Goal: Communication & Community: Answer question/provide support

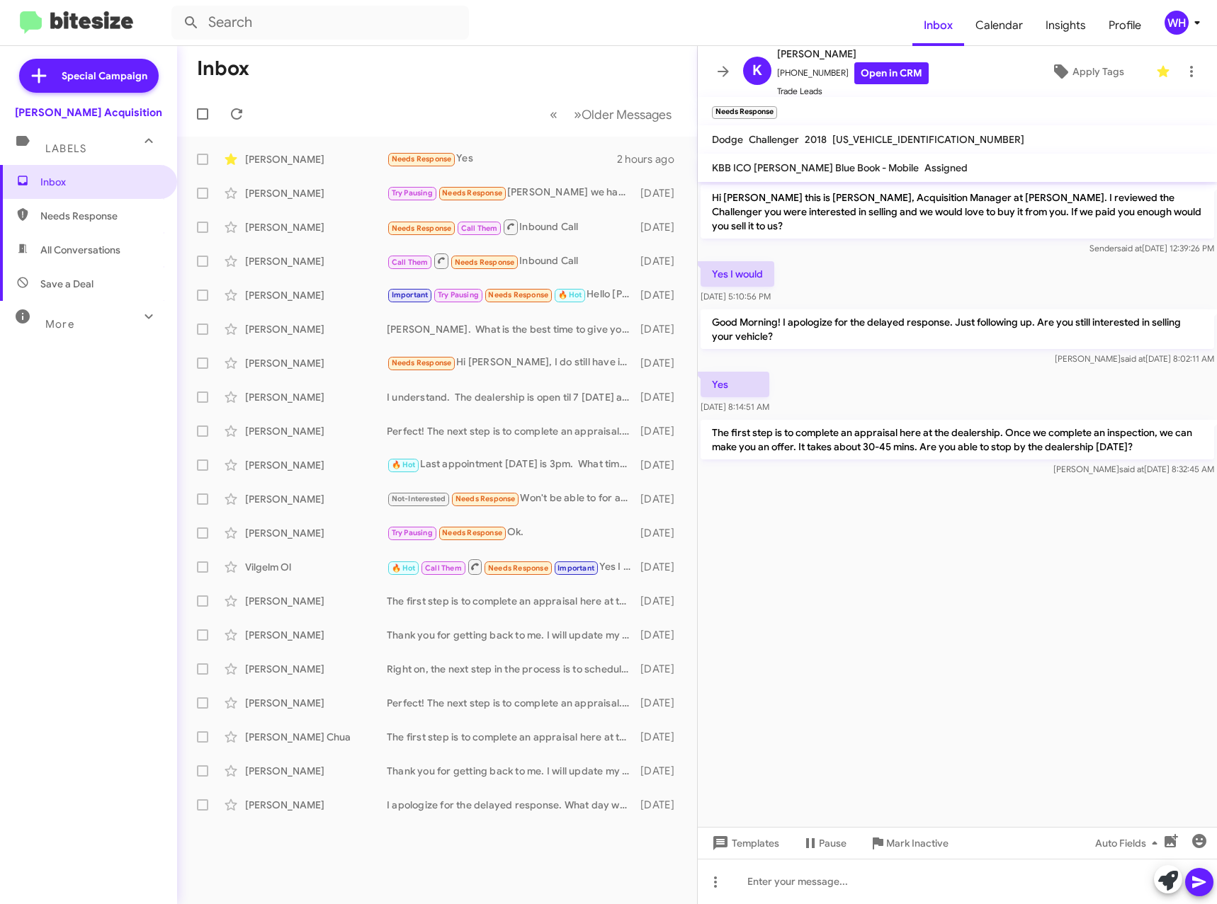
click at [885, 142] on span "[US_VEHICLE_IDENTIFICATION_NUMBER]" at bounding box center [928, 139] width 192 height 13
drag, startPoint x: 886, startPoint y: 142, endPoint x: 859, endPoint y: 138, distance: 27.2
click at [858, 139] on span "[US_VEHICLE_IDENTIFICATION_NUMBER]" at bounding box center [928, 139] width 192 height 13
click at [860, 138] on span "[US_VEHICLE_IDENTIFICATION_NUMBER]" at bounding box center [928, 139] width 192 height 13
copy span "[US_VEHICLE_IDENTIFICATION_NUMBER]"
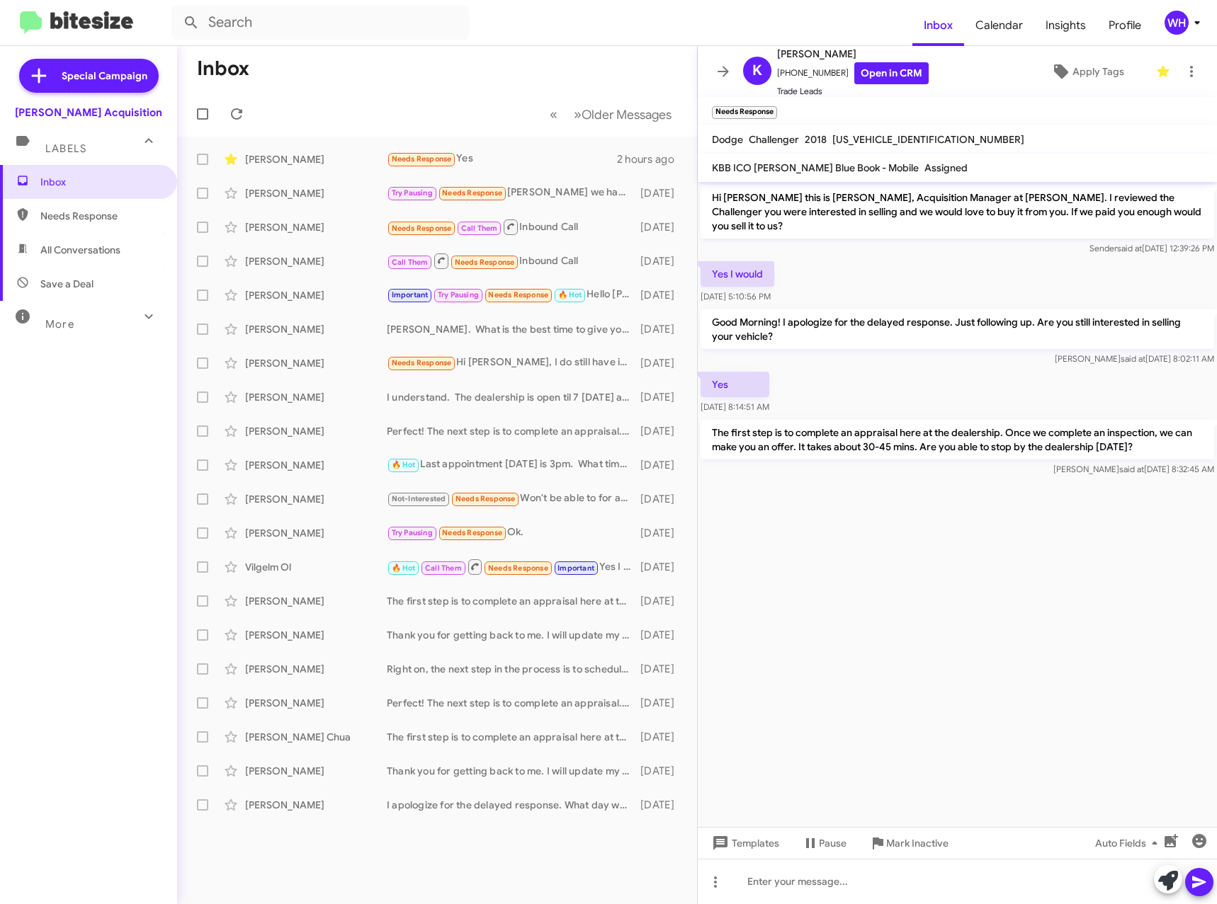
click at [952, 674] on cdk-virtual-scroll-viewport "Hi Kalani this is Walt Ho, Acquisition Manager at Tony Honda. I reviewed the Ch…" at bounding box center [957, 504] width 519 height 645
click at [942, 887] on div at bounding box center [957, 881] width 519 height 45
click at [1193, 882] on icon at bounding box center [1198, 882] width 17 height 17
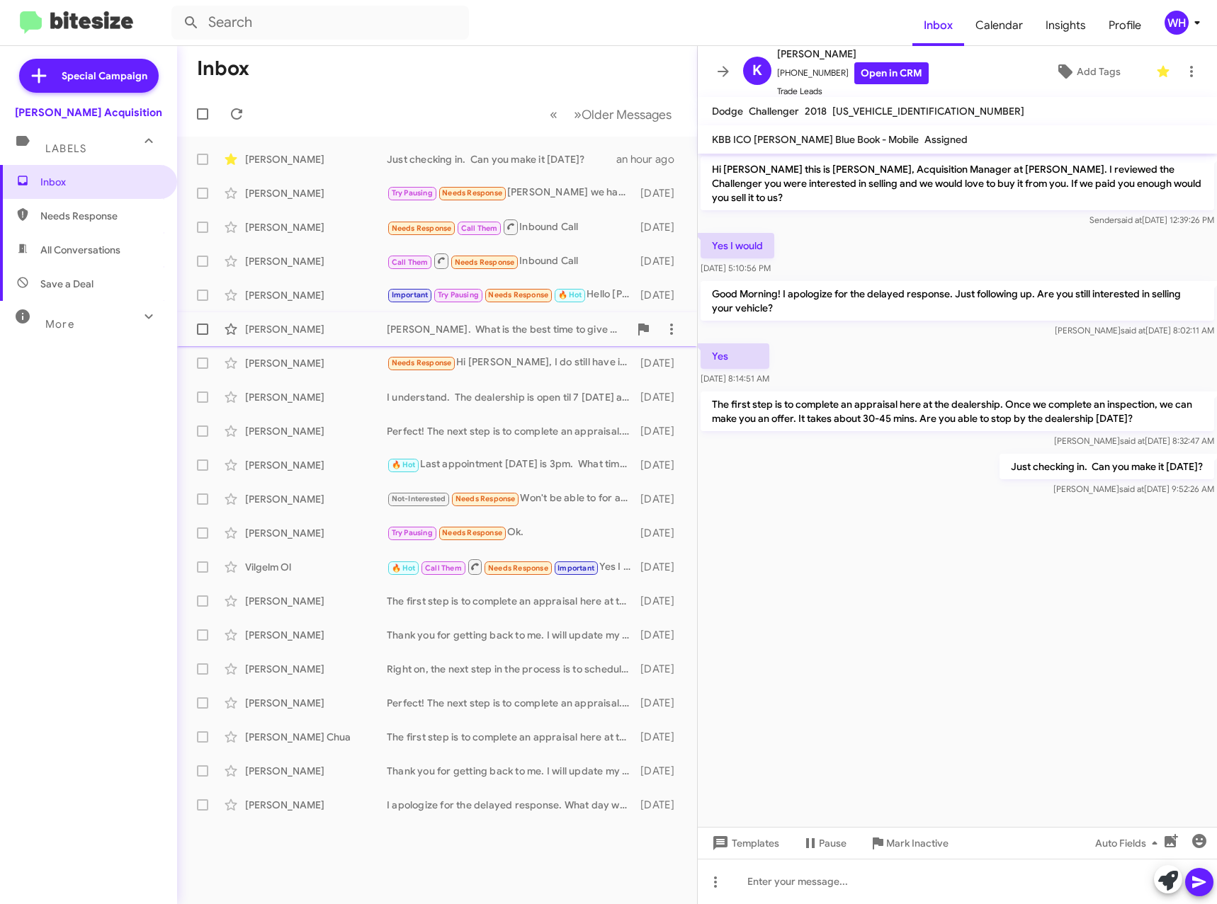
click at [265, 330] on div "[PERSON_NAME]" at bounding box center [316, 329] width 142 height 14
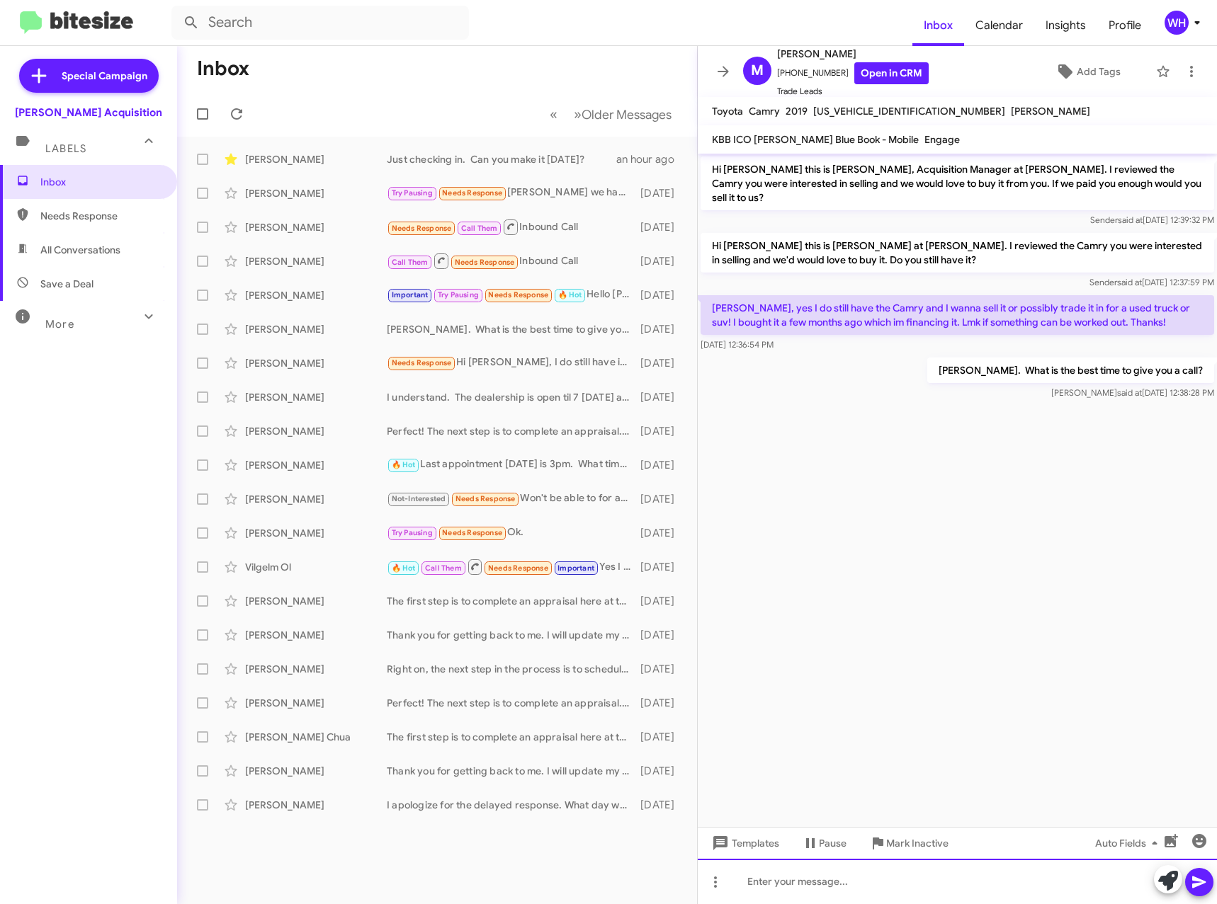
click at [790, 877] on div at bounding box center [957, 881] width 519 height 45
drag, startPoint x: 1202, startPoint y: 882, endPoint x: 1166, endPoint y: 901, distance: 40.2
click at [1202, 881] on icon at bounding box center [1198, 883] width 13 height 12
click at [309, 265] on div "[PERSON_NAME]" at bounding box center [316, 261] width 142 height 14
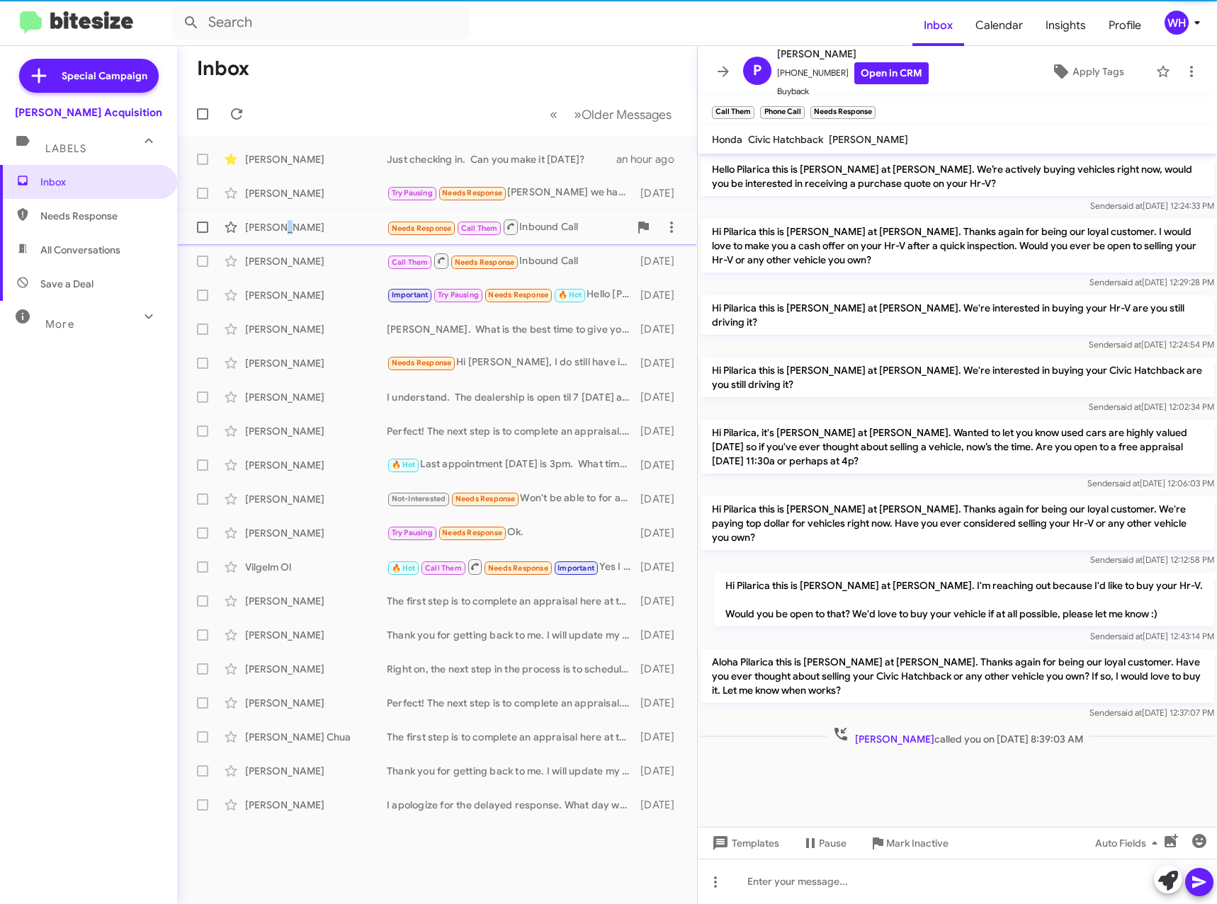
click at [280, 223] on div "[PERSON_NAME]" at bounding box center [316, 227] width 142 height 14
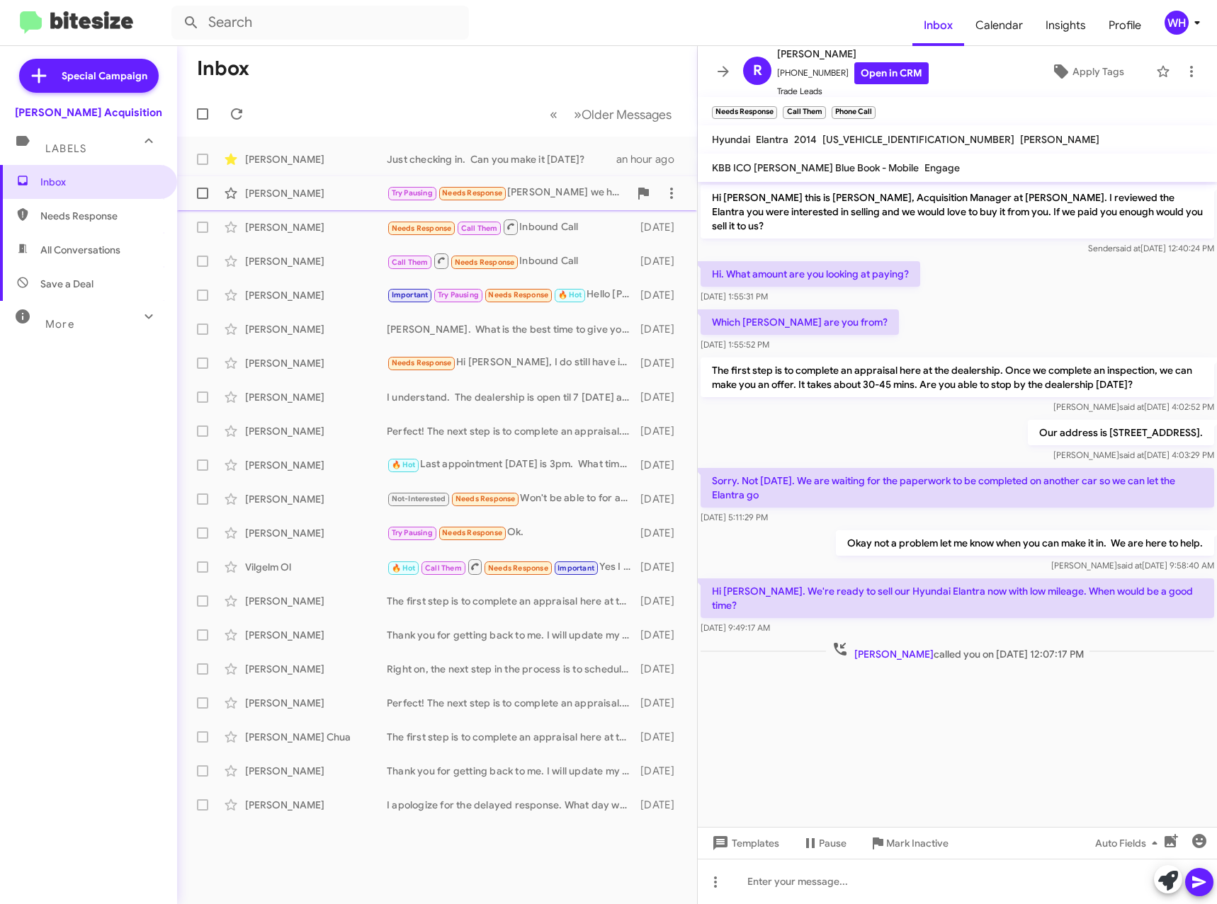
click at [293, 187] on div "[PERSON_NAME]" at bounding box center [316, 193] width 142 height 14
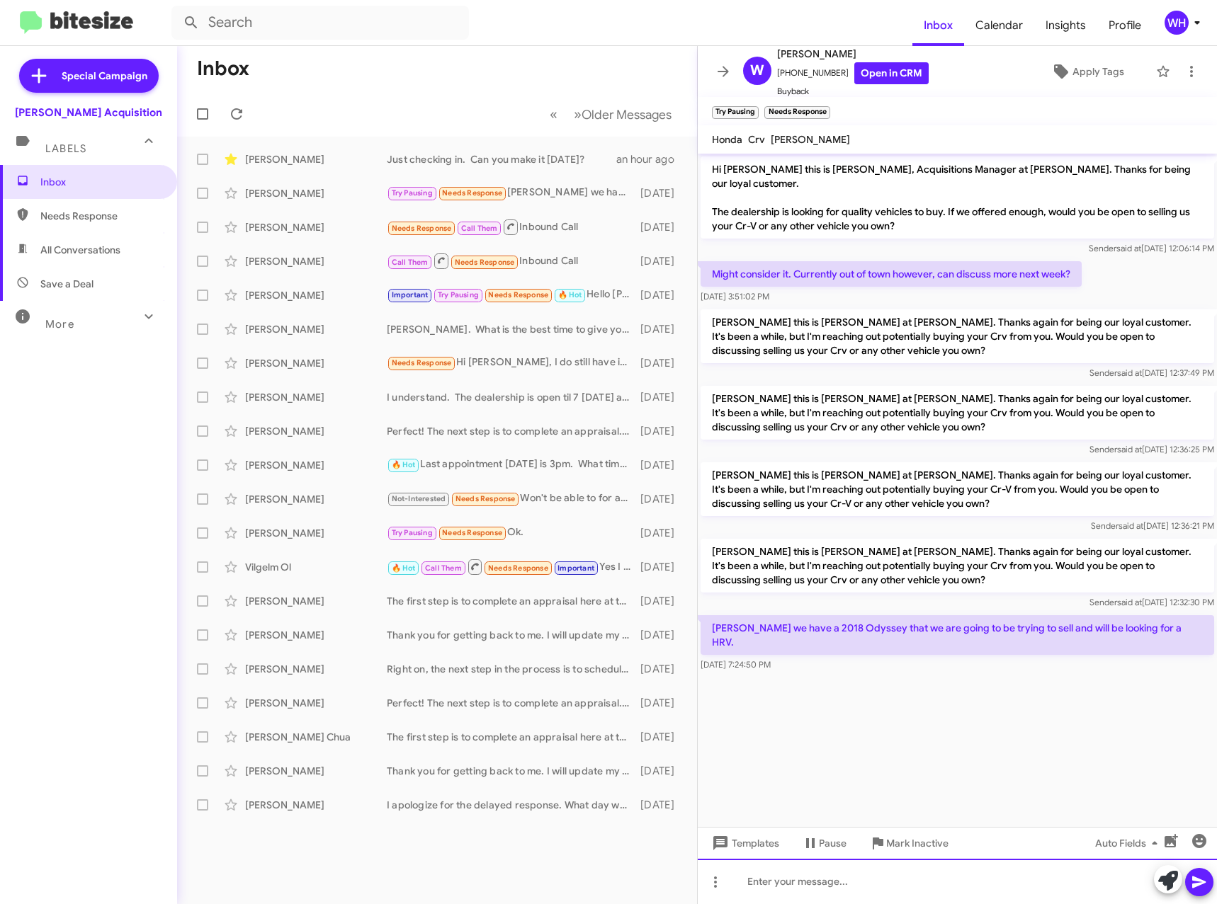
click at [859, 875] on div at bounding box center [957, 881] width 519 height 45
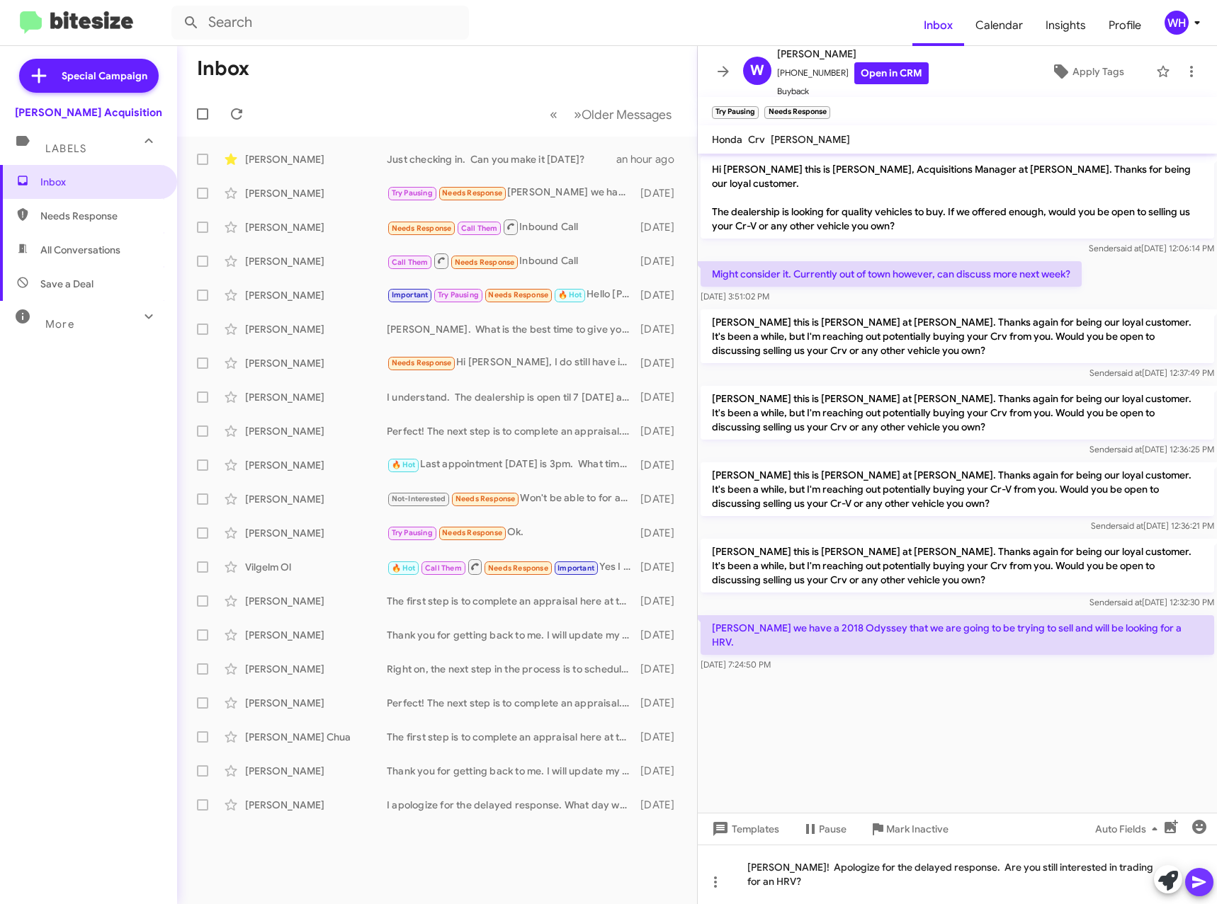
drag, startPoint x: 1197, startPoint y: 884, endPoint x: 1169, endPoint y: 896, distance: 31.1
click at [1197, 884] on icon at bounding box center [1198, 883] width 13 height 12
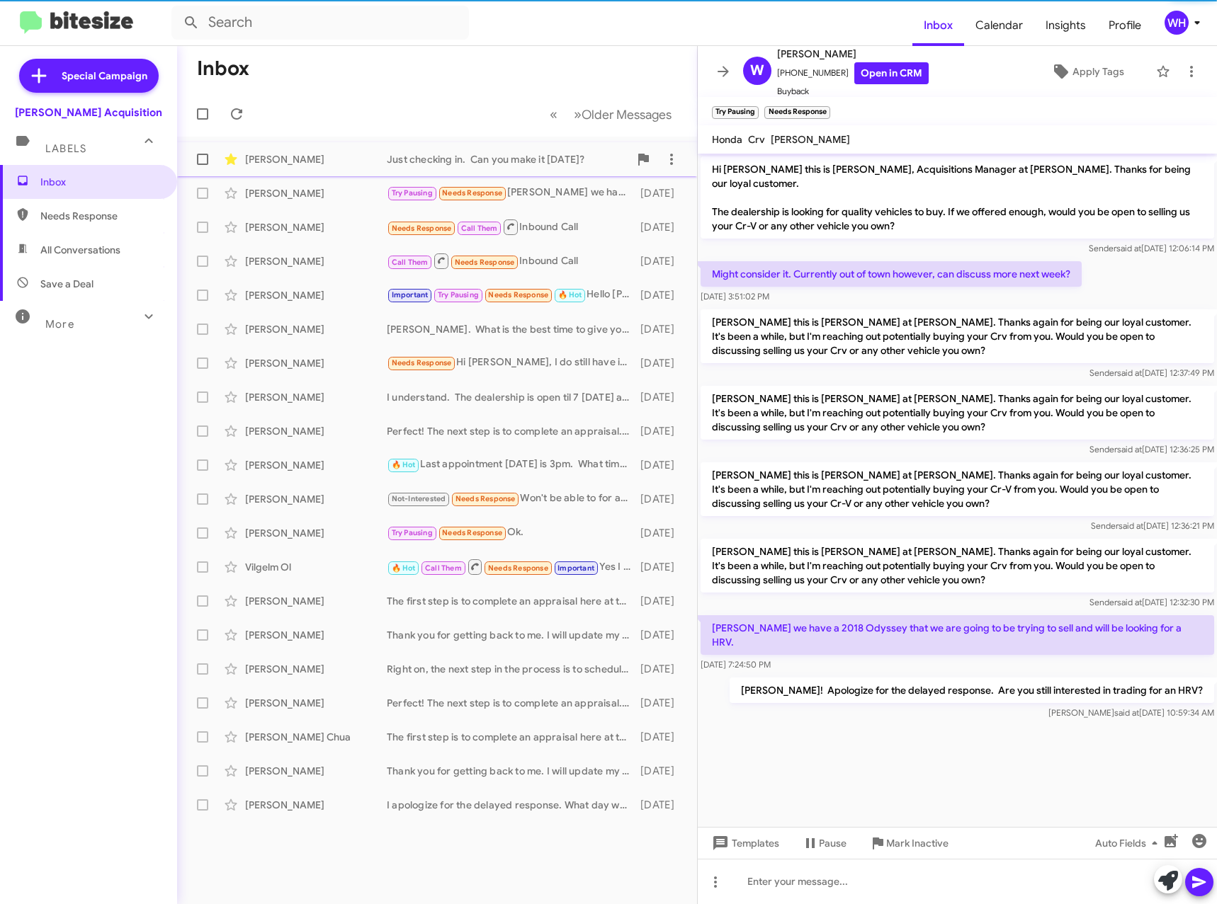
click at [288, 164] on div "[PERSON_NAME]" at bounding box center [316, 159] width 142 height 14
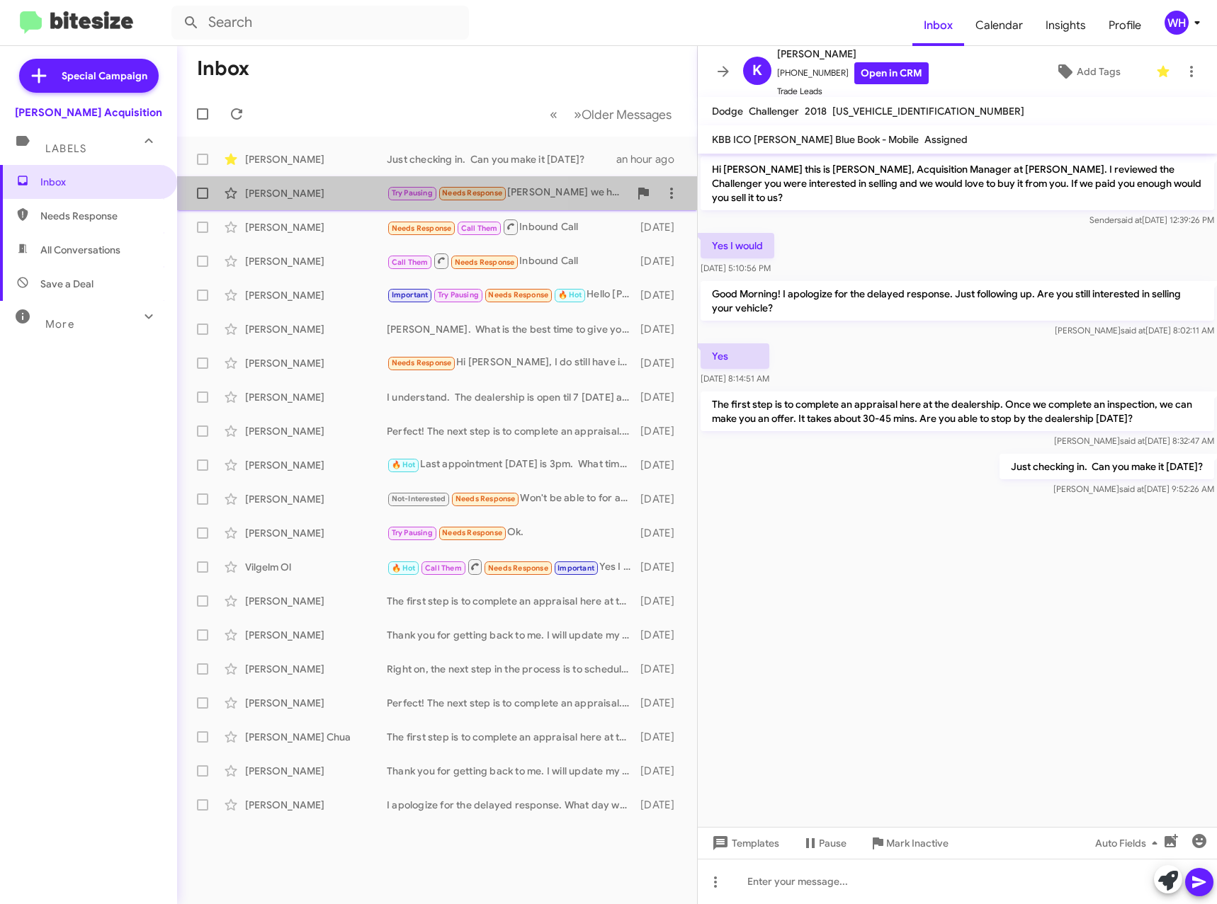
click at [273, 196] on div "[PERSON_NAME]" at bounding box center [316, 193] width 142 height 14
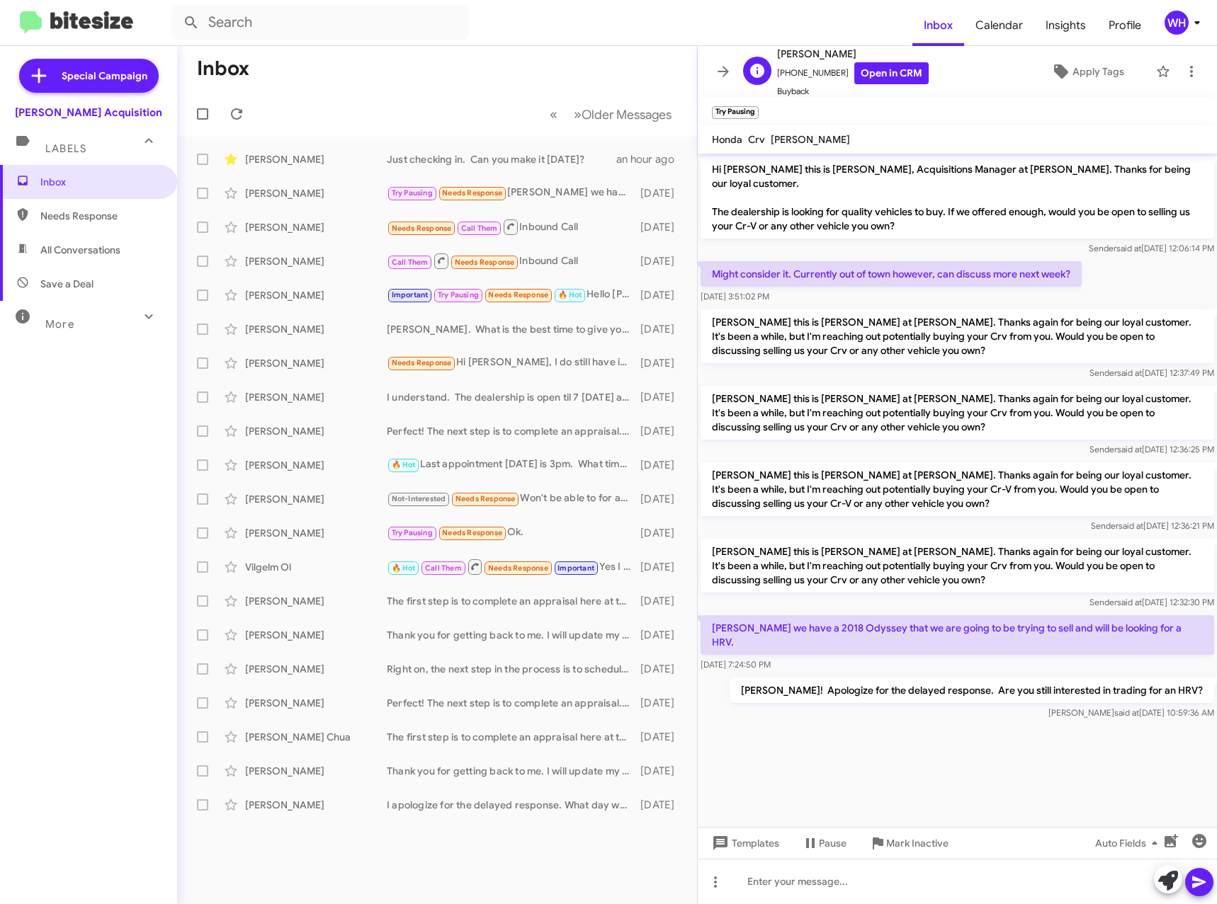
click at [806, 72] on span "[PHONE_NUMBER] Open in CRM" at bounding box center [853, 73] width 152 height 22
click at [805, 72] on span "[PHONE_NUMBER] Open in CRM" at bounding box center [853, 73] width 152 height 22
copy span "18085516795"
click at [898, 770] on cdk-virtual-scroll-viewport "Hi [PERSON_NAME] this is [PERSON_NAME], Acquisitions Manager at [PERSON_NAME]. …" at bounding box center [957, 490] width 519 height 673
click at [854, 81] on link "Open in CRM" at bounding box center [891, 73] width 74 height 22
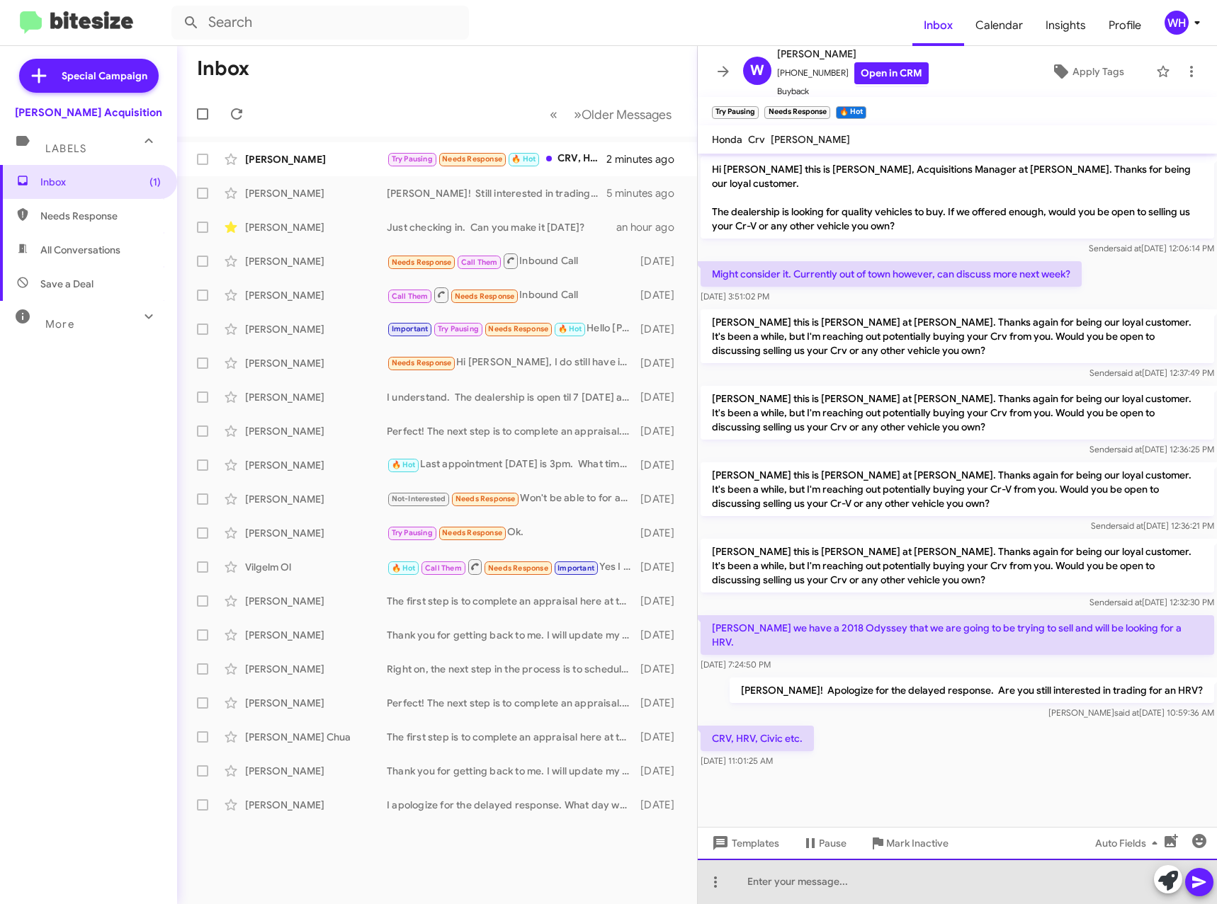
drag, startPoint x: 792, startPoint y: 883, endPoint x: 805, endPoint y: 889, distance: 13.9
click at [794, 883] on div at bounding box center [957, 881] width 519 height 45
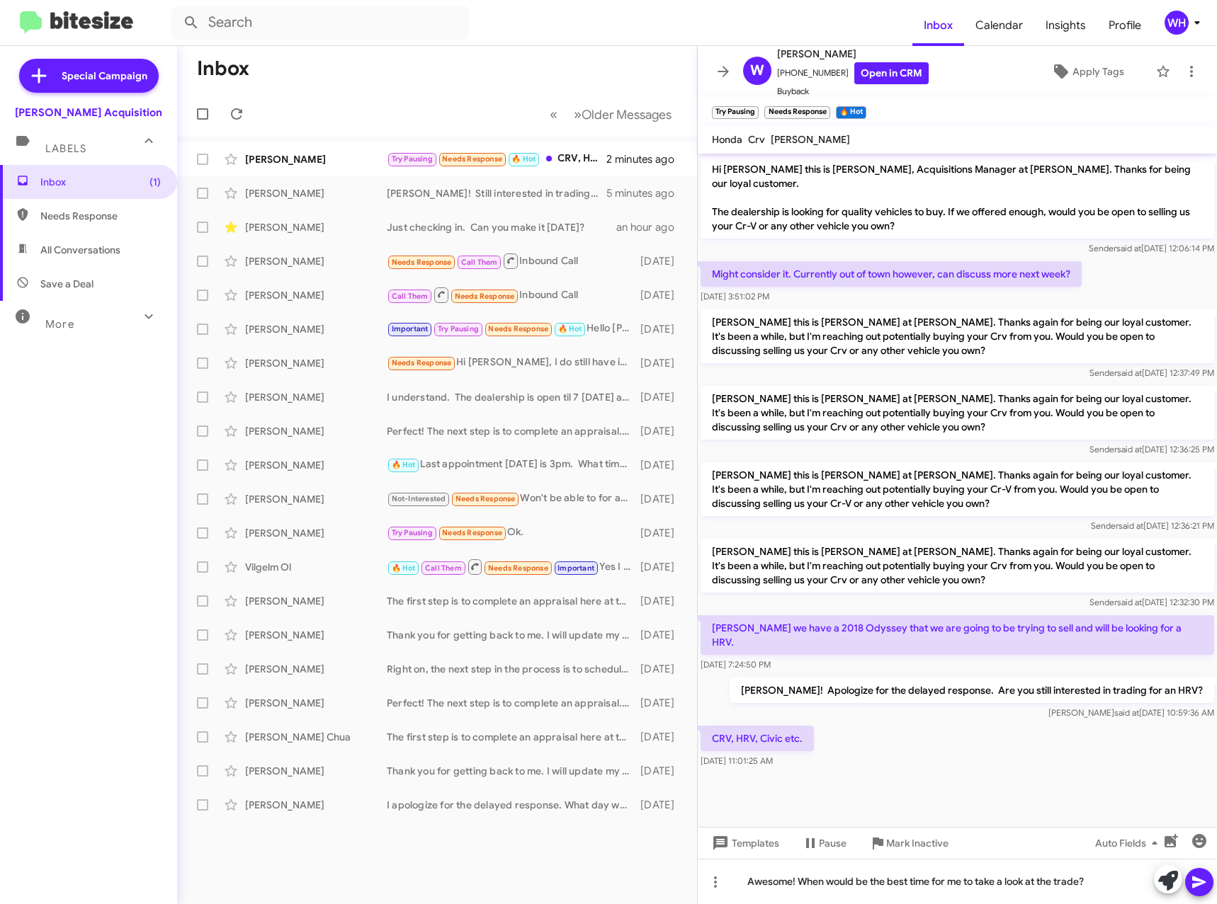
click at [1197, 876] on icon at bounding box center [1198, 882] width 17 height 17
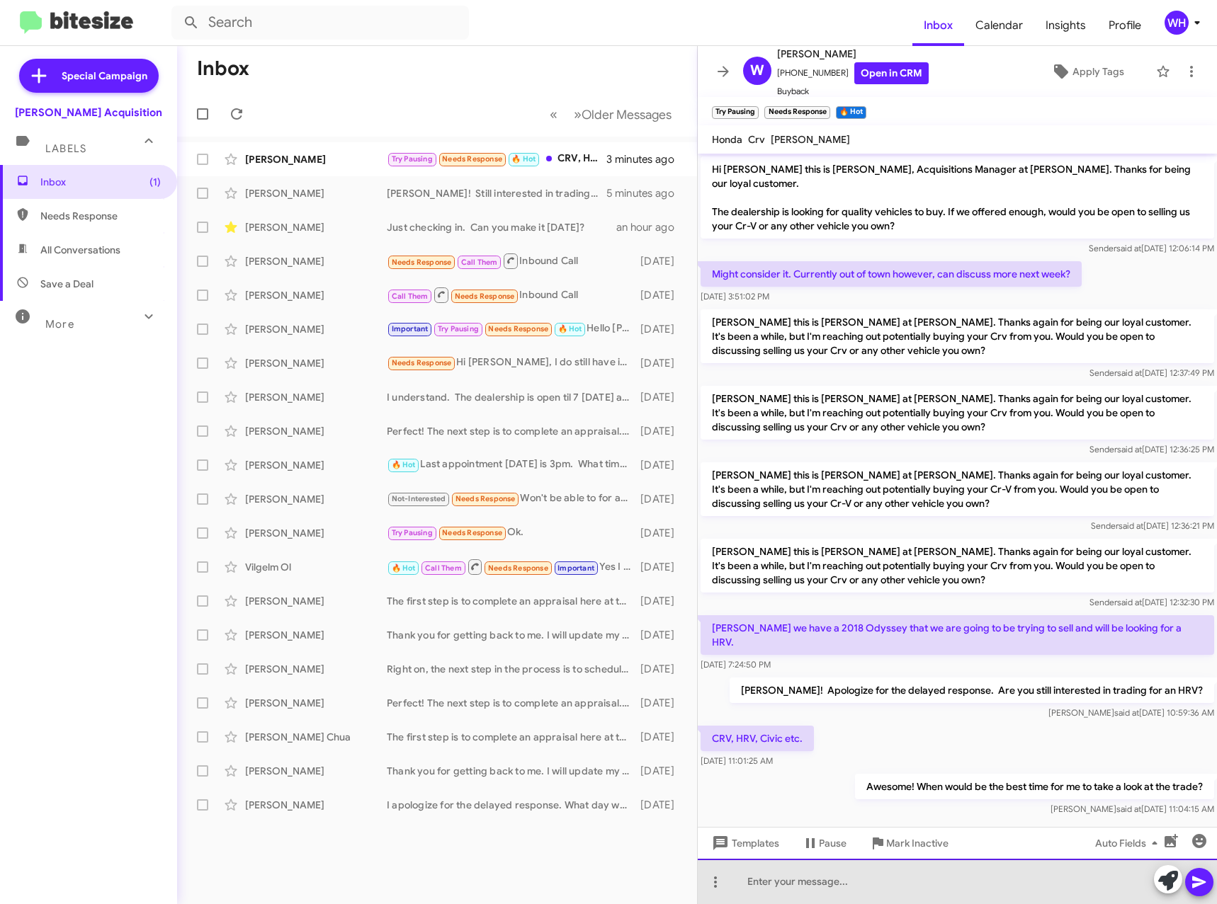
click at [792, 892] on div at bounding box center [957, 881] width 519 height 45
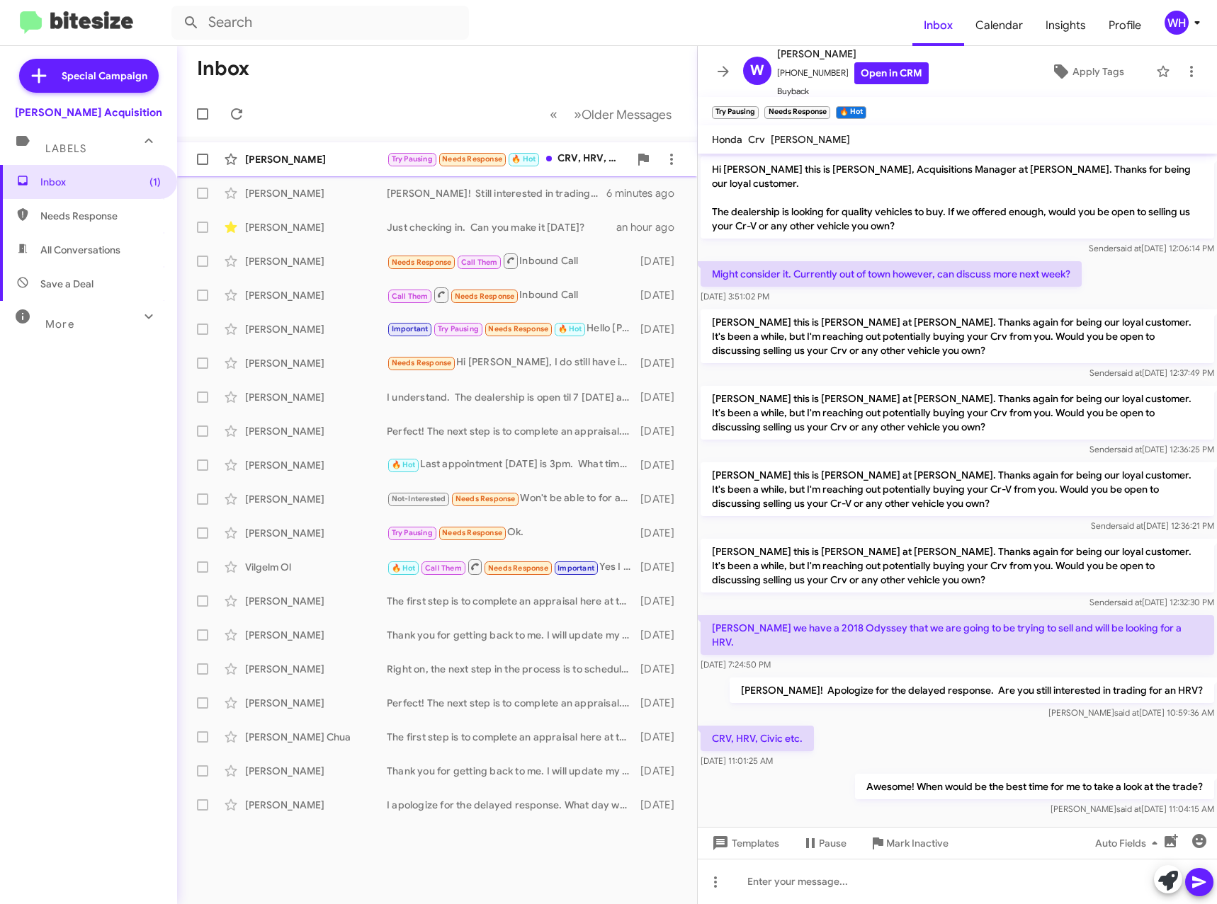
click at [290, 156] on div "[PERSON_NAME]" at bounding box center [316, 159] width 142 height 14
click at [229, 66] on h1 "Inbox" at bounding box center [223, 68] width 52 height 23
